Goal: Task Accomplishment & Management: Use online tool/utility

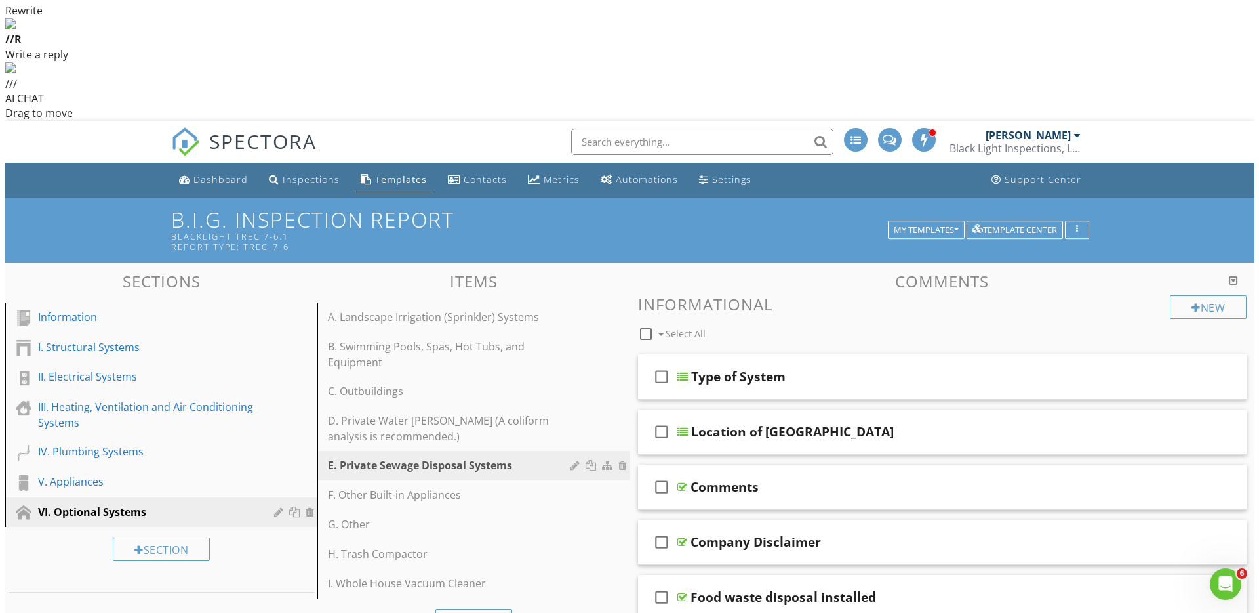
scroll to position [402, 0]
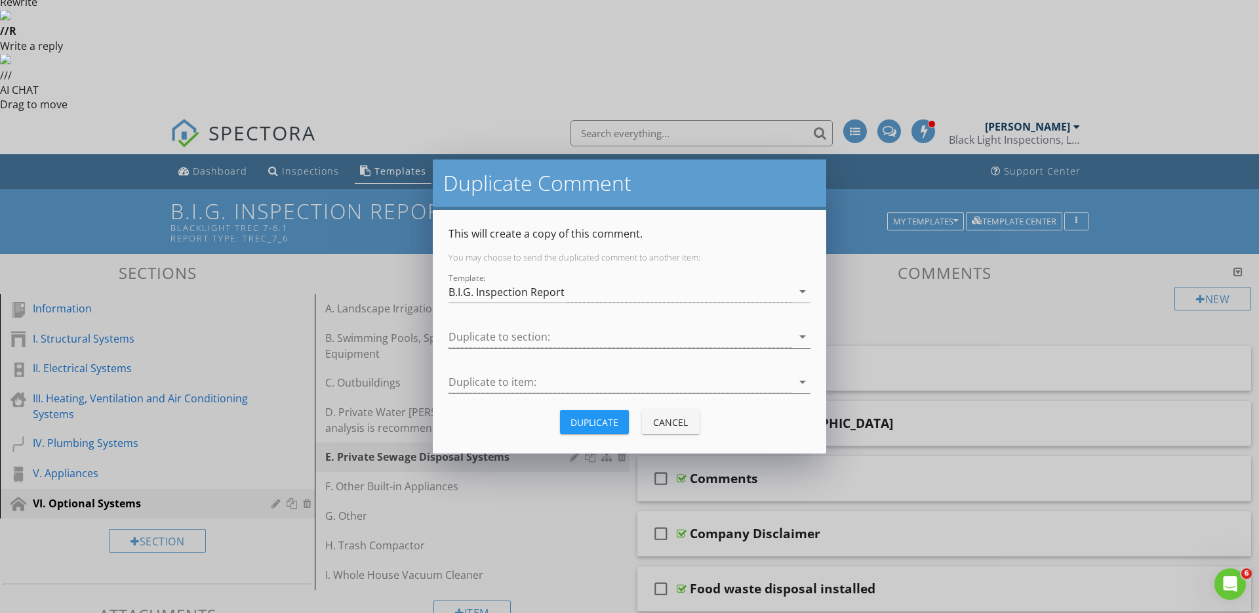
click at [635, 331] on div at bounding box center [621, 337] width 344 height 22
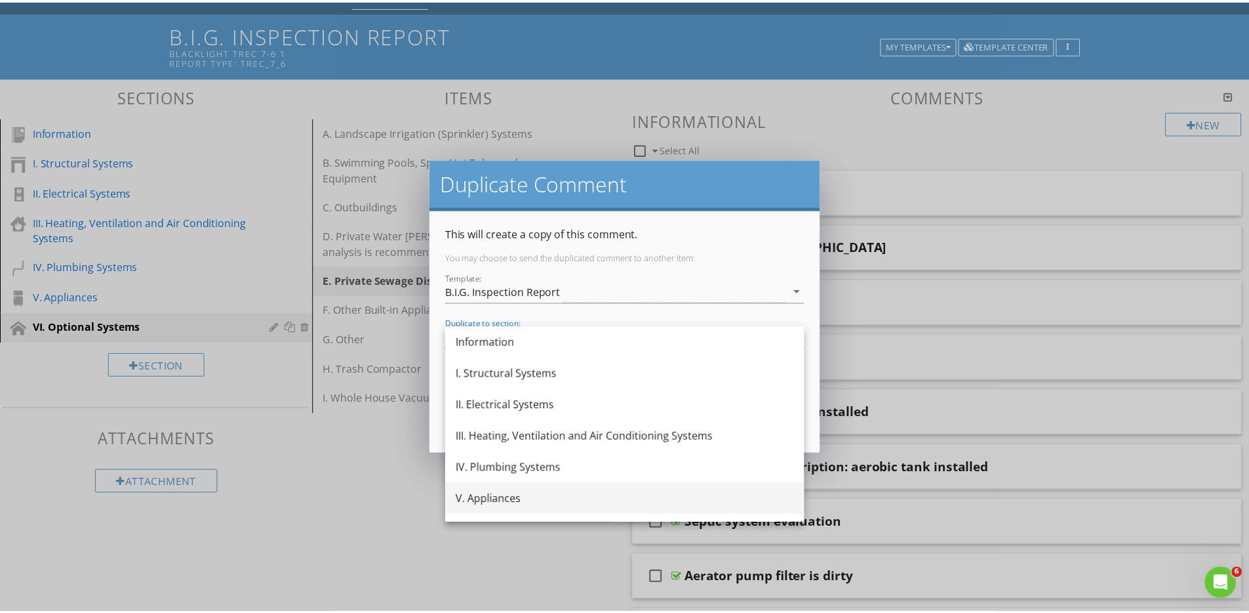
scroll to position [24, 0]
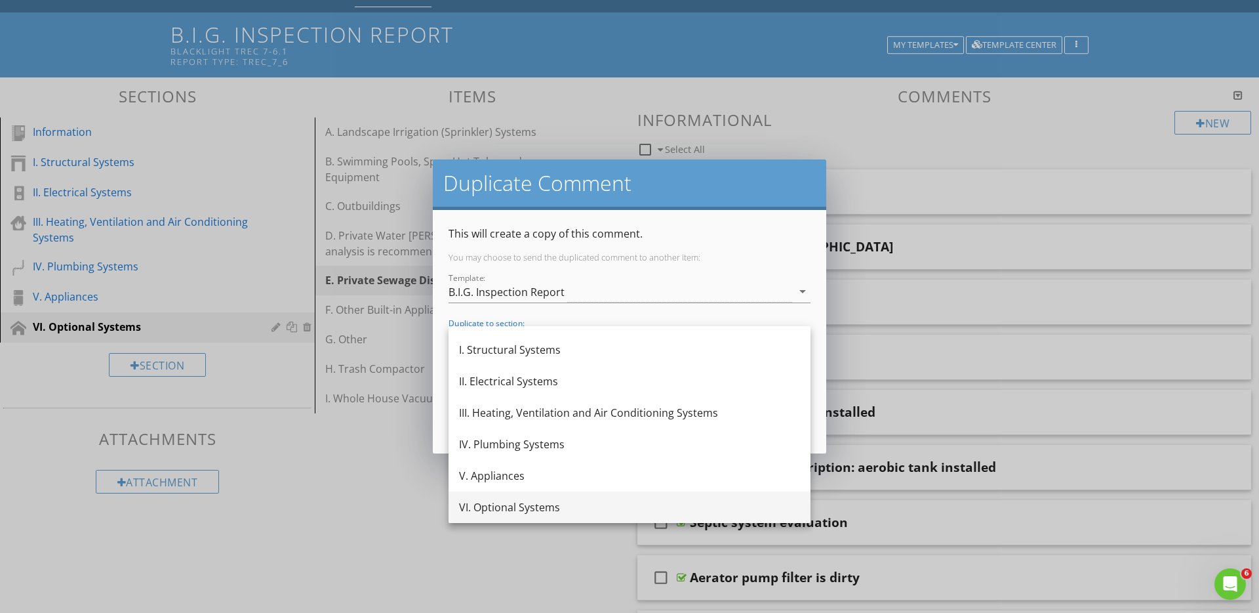
click at [498, 502] on div "VI. Optional Systems" at bounding box center [629, 507] width 341 height 16
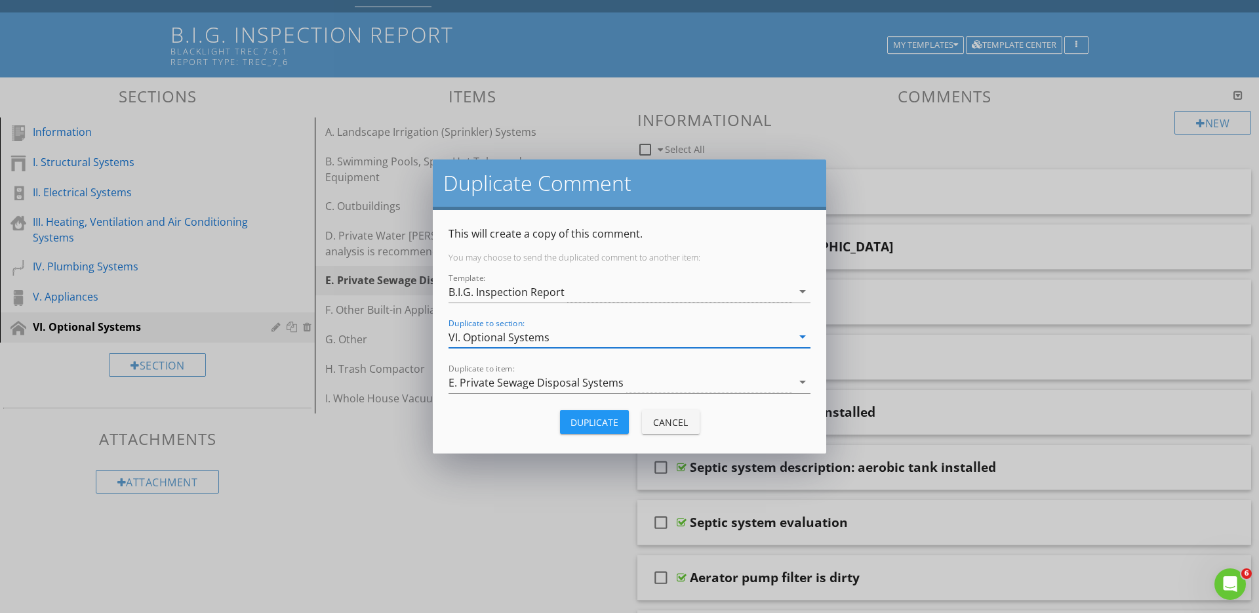
click at [600, 425] on div "Duplicate" at bounding box center [595, 422] width 48 height 14
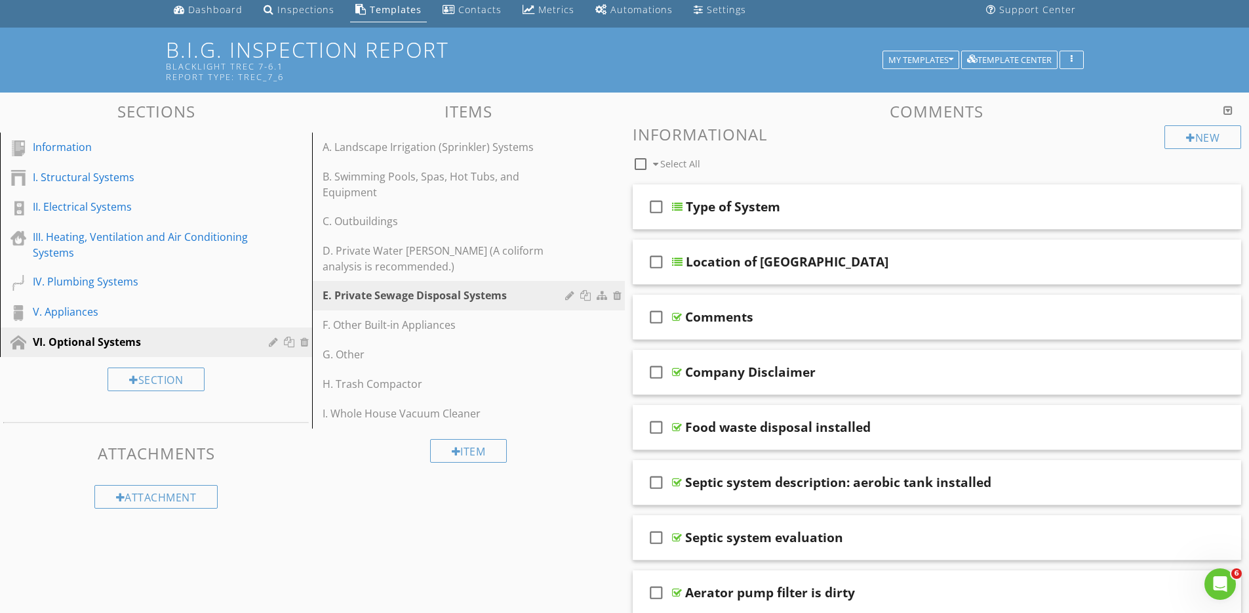
scroll to position [353, 0]
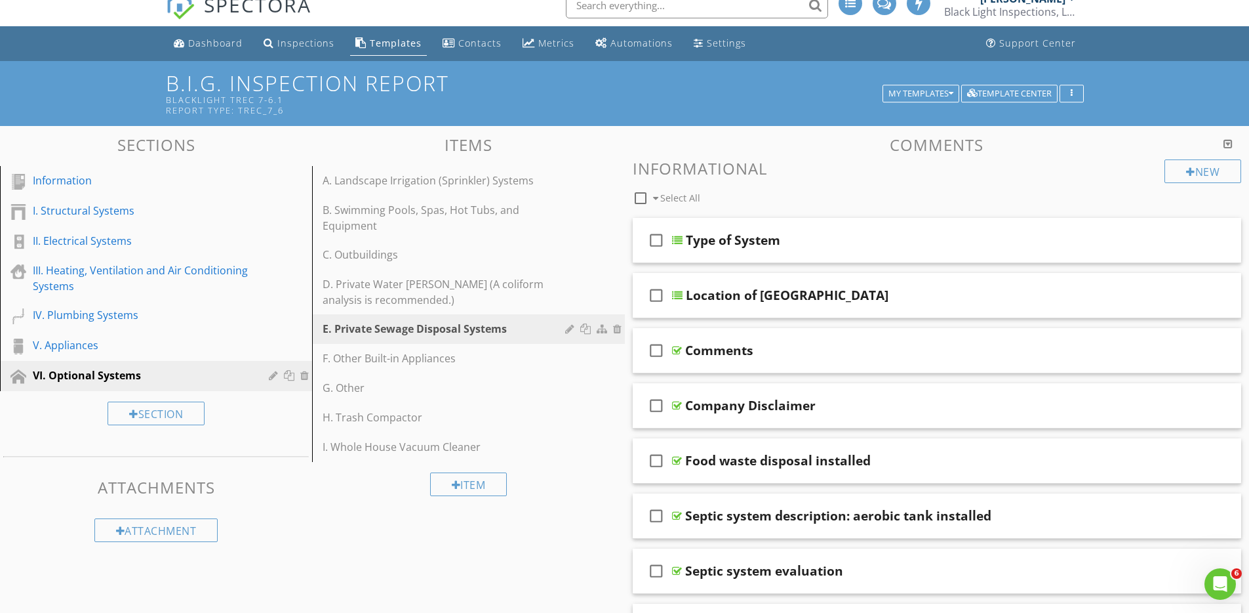
type input "Safety lids missing screws"
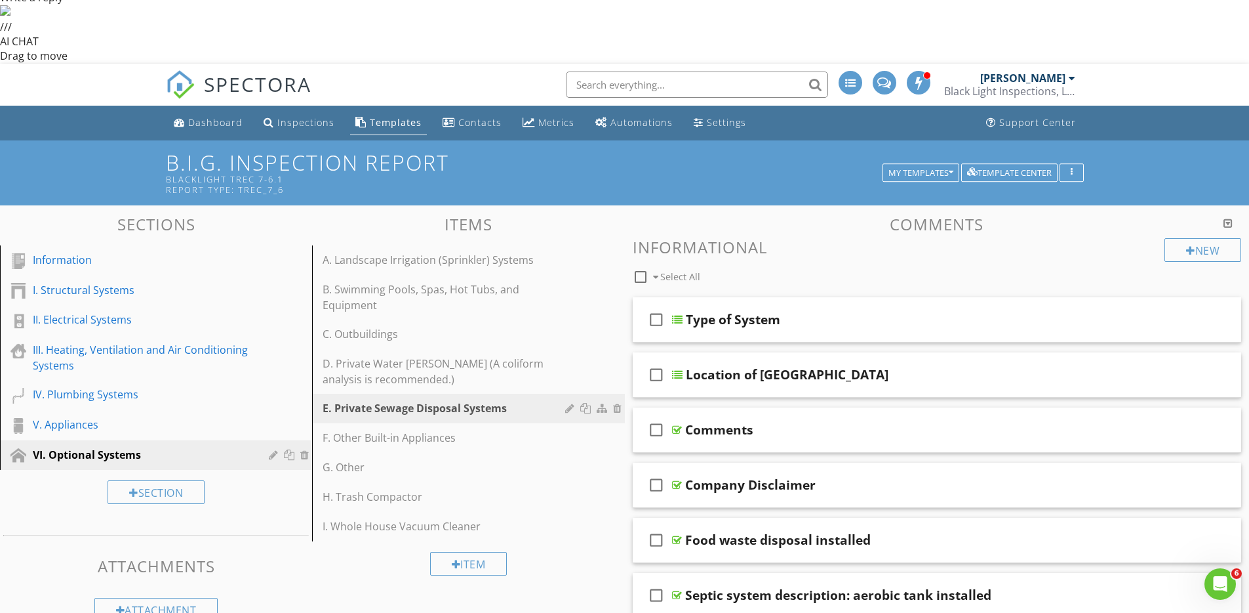
scroll to position [518, 0]
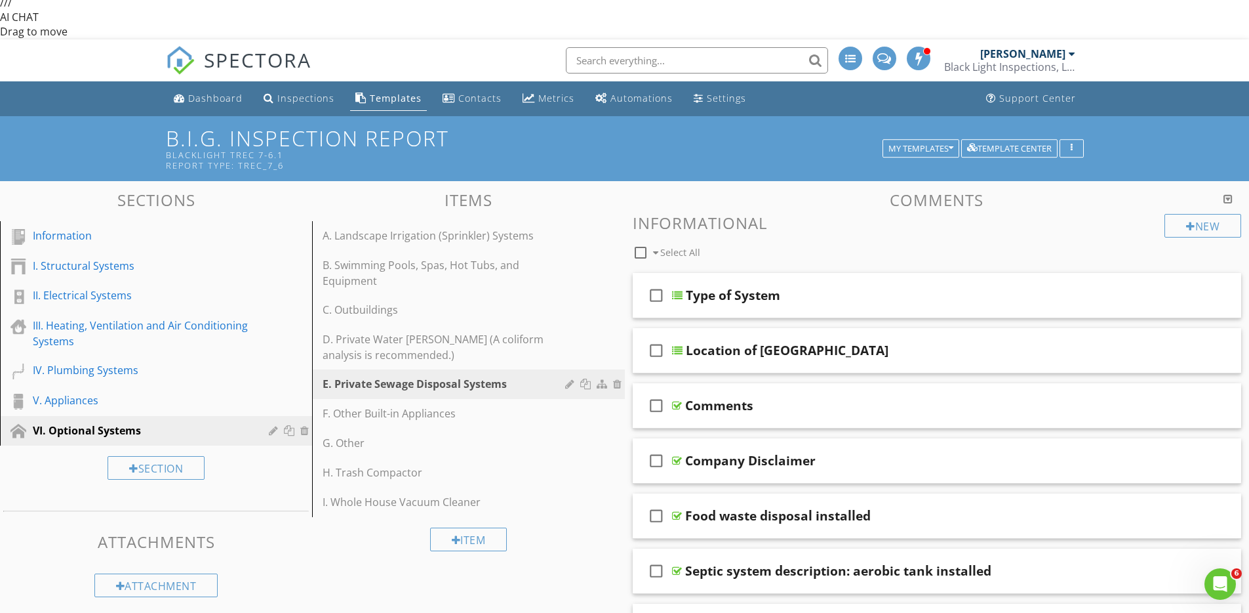
scroll to position [0, 0]
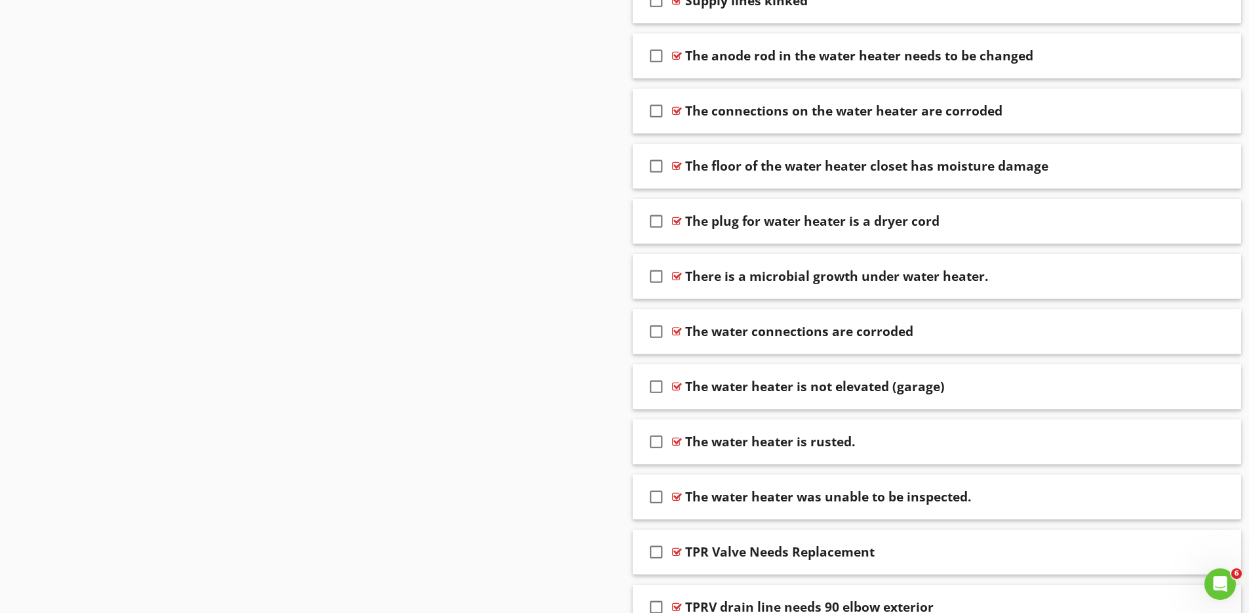
scroll to position [5419, 0]
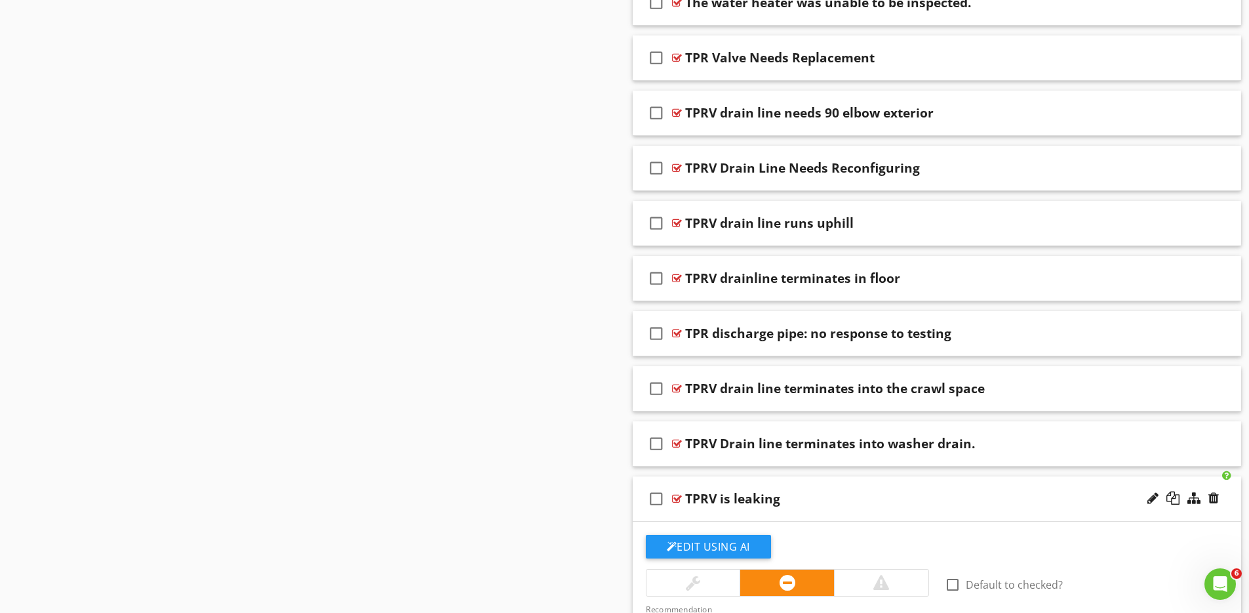
scroll to position [5788, 0]
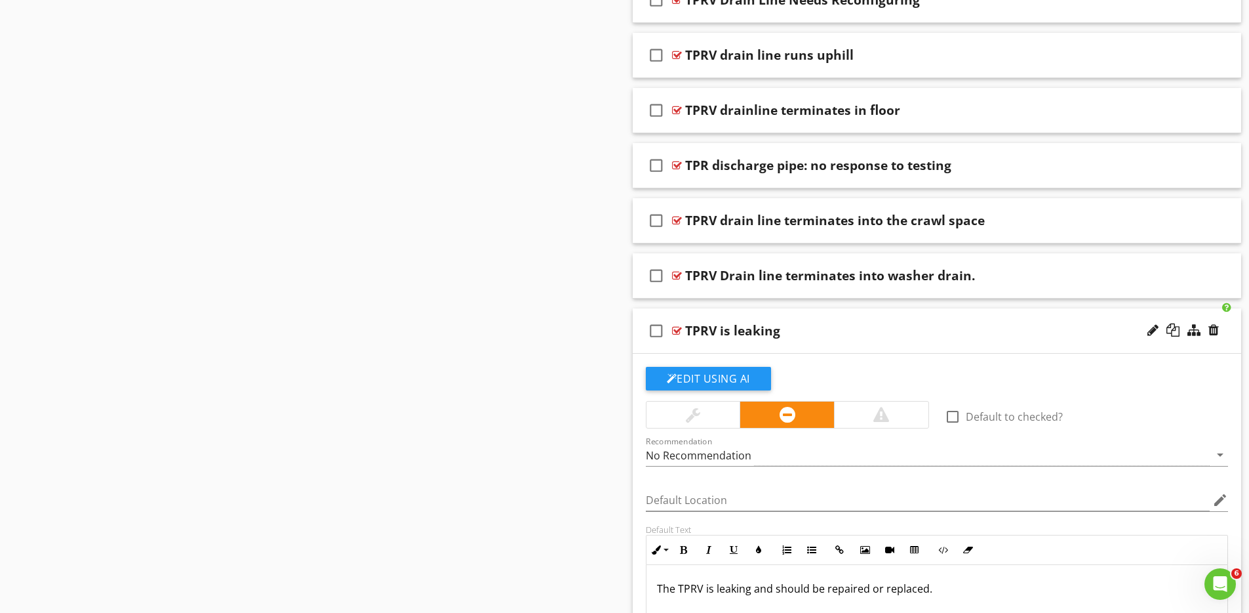
click at [739, 580] on p "The TPRV is leaking and should be repaired or replaced." at bounding box center [937, 588] width 561 height 16
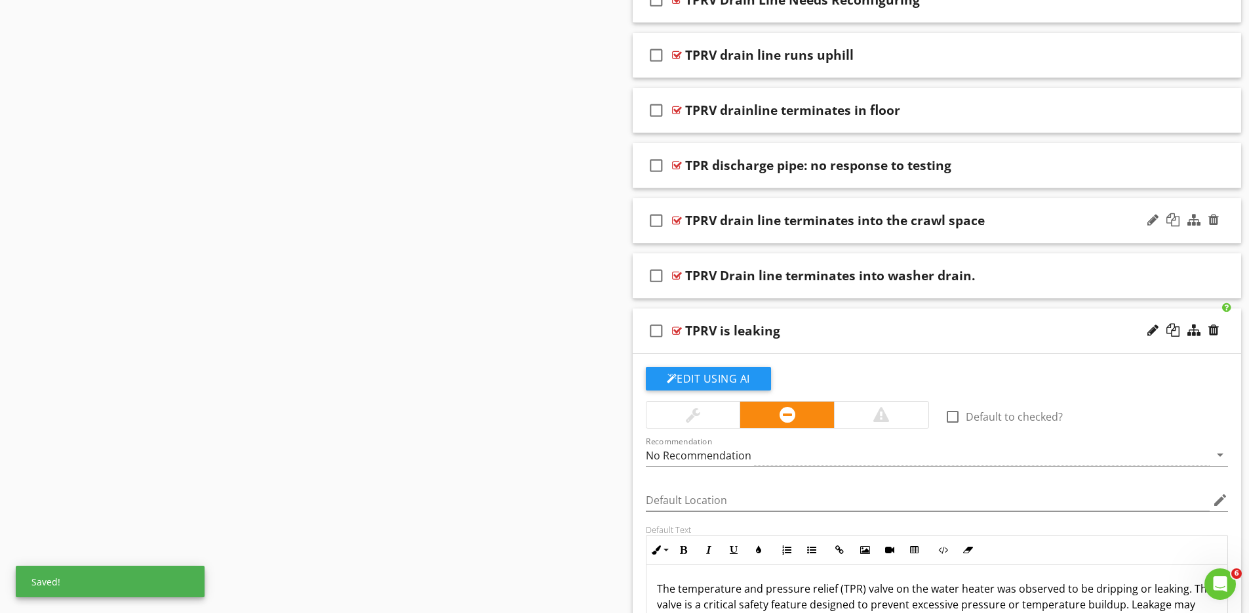
scroll to position [5443, 0]
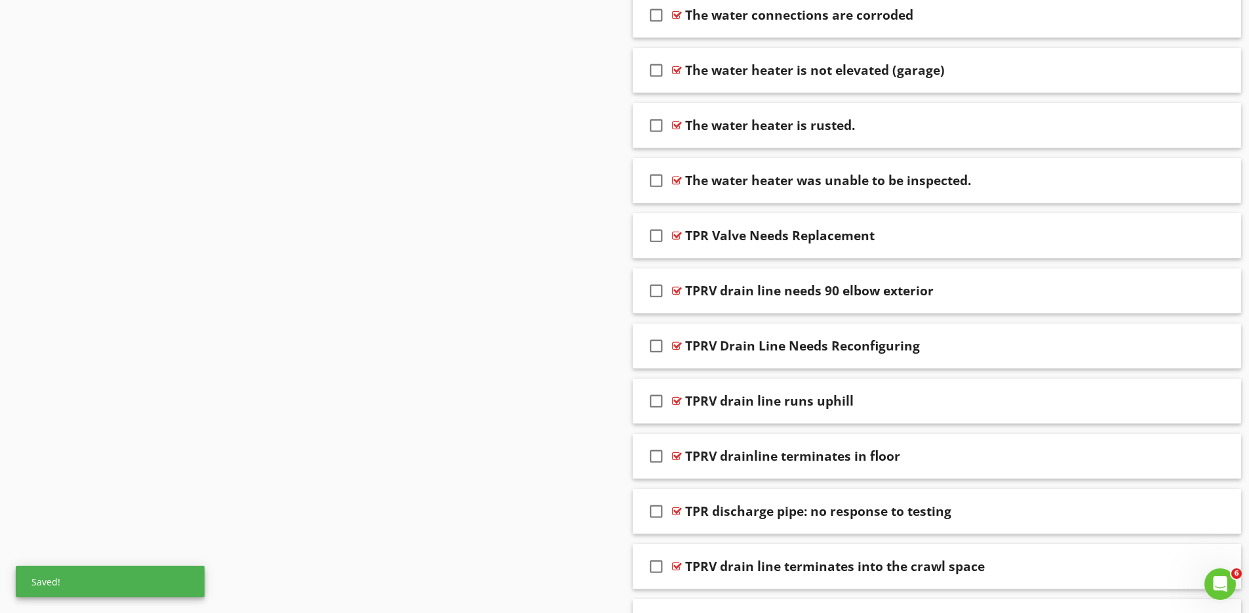
type input "TPR valve: dripping/leaking"
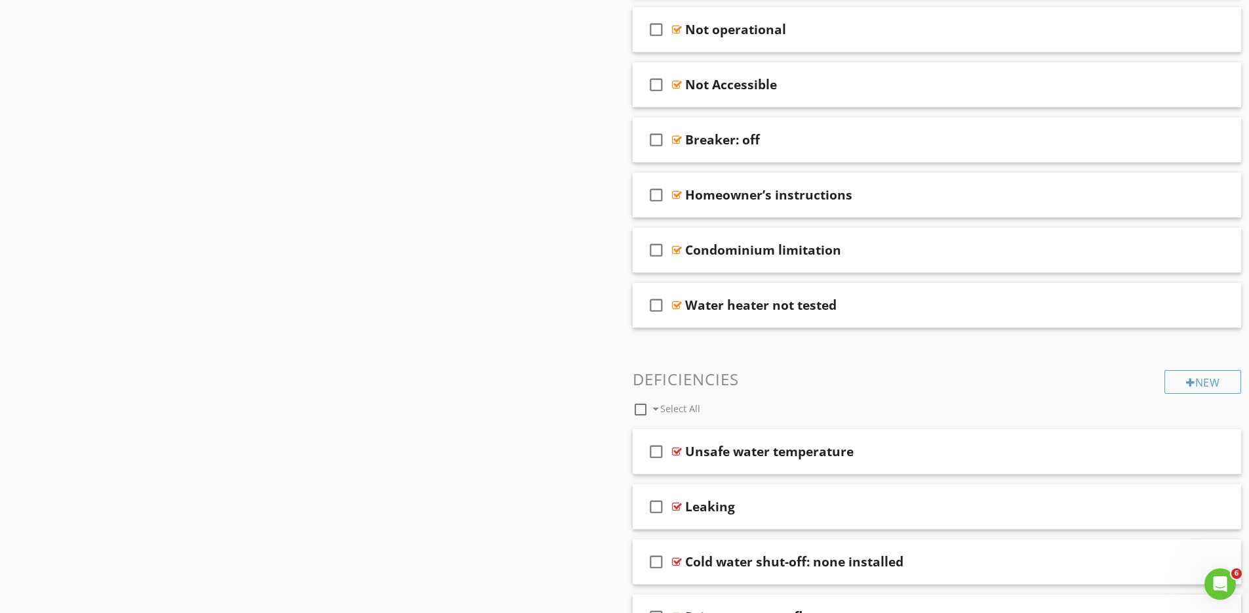
scroll to position [1614, 0]
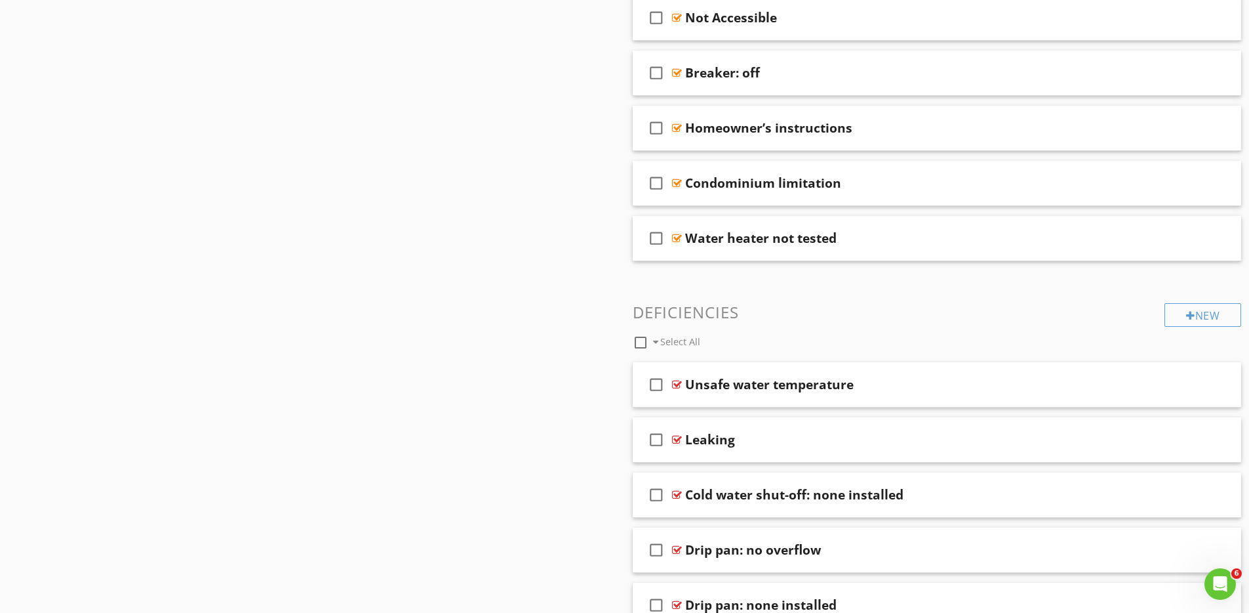
drag, startPoint x: 871, startPoint y: 327, endPoint x: 988, endPoint y: 9, distance: 339.7
